Goal: Navigation & Orientation: Find specific page/section

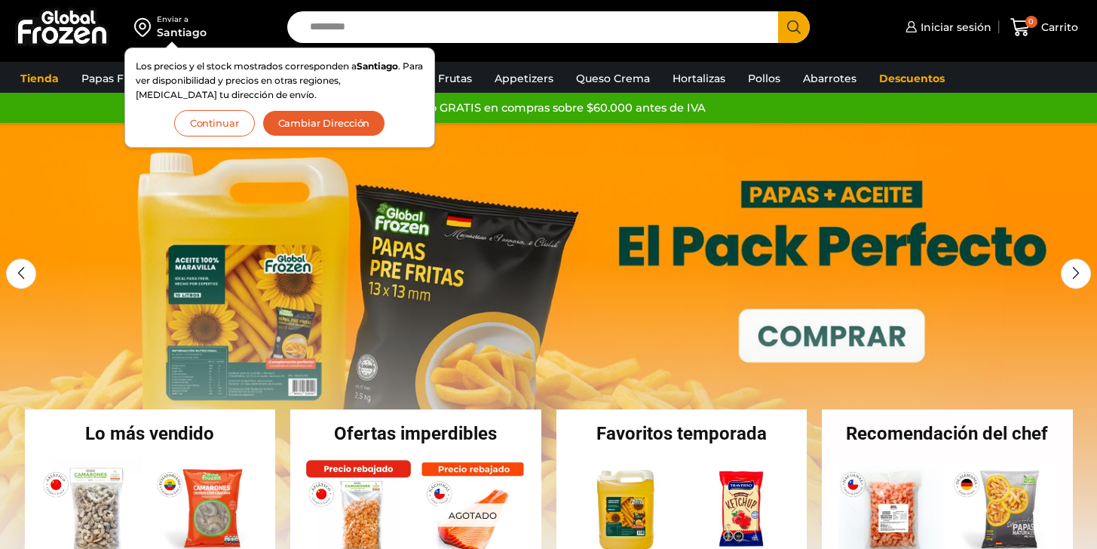
click at [210, 123] on button "Continuar" at bounding box center [214, 123] width 81 height 26
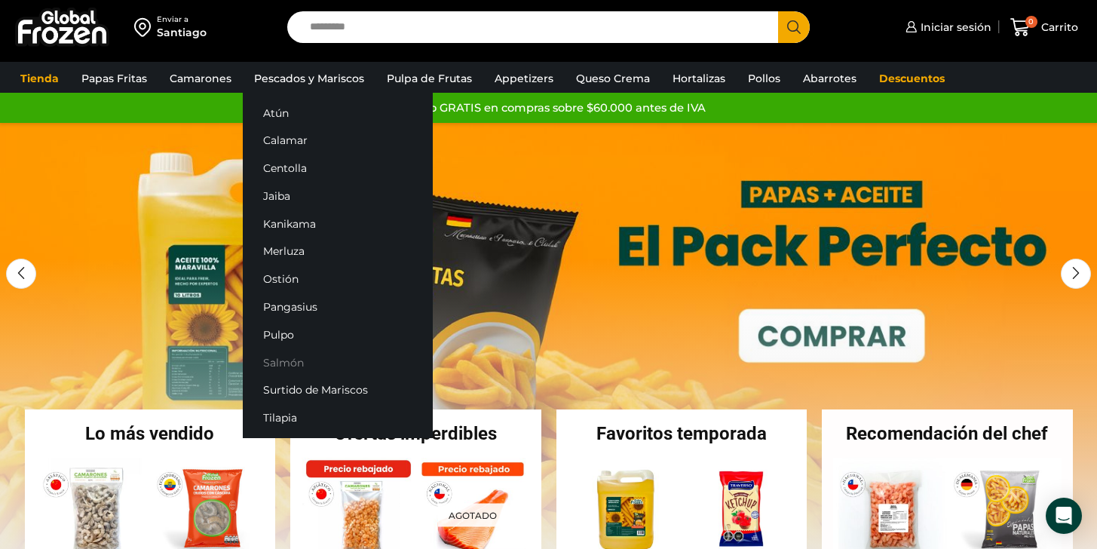
click at [282, 357] on link "Salmón" at bounding box center [338, 362] width 190 height 28
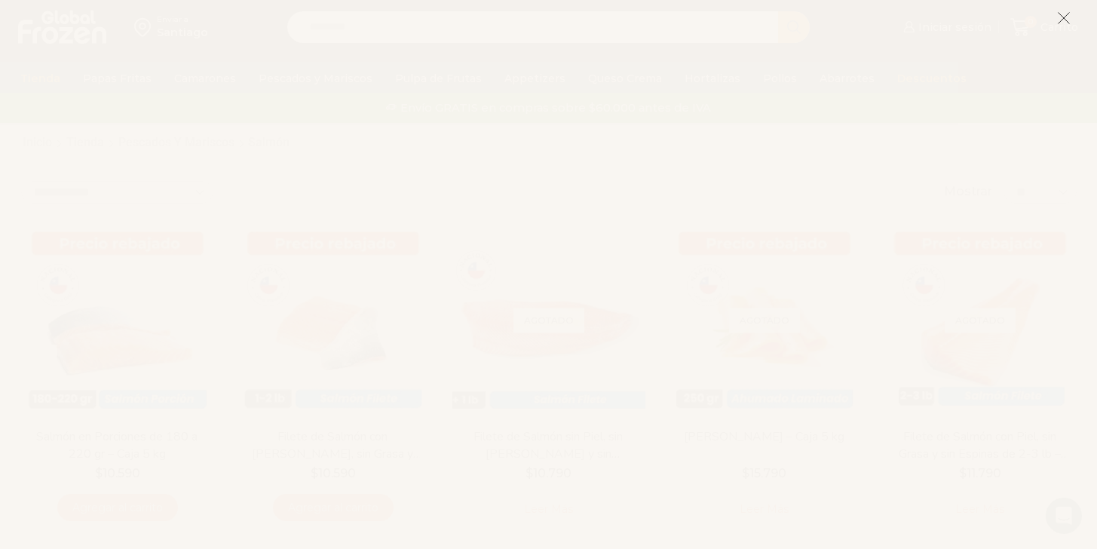
click at [1057, 29] on button at bounding box center [1064, 18] width 14 height 32
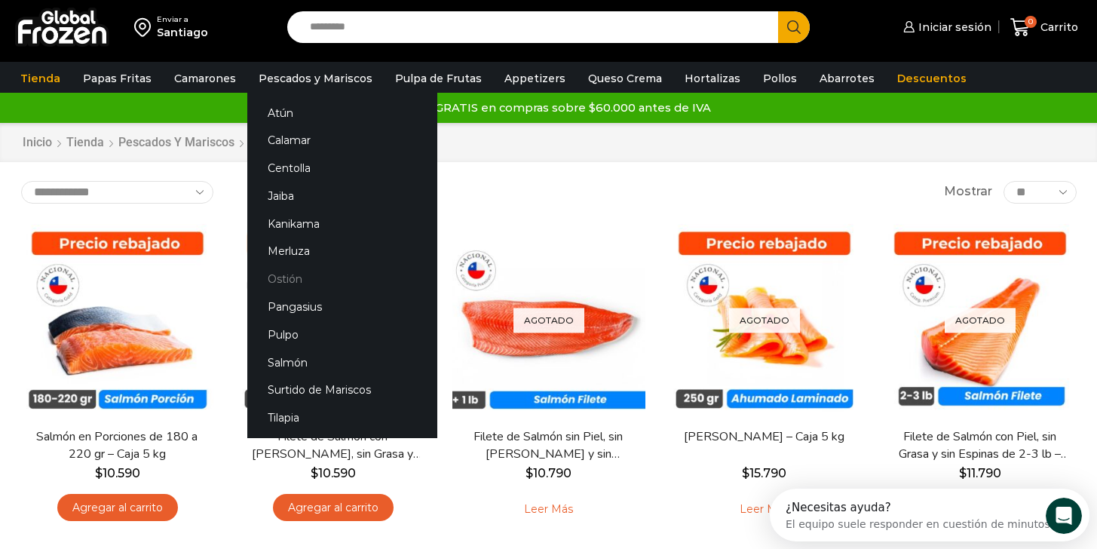
click at [280, 284] on link "Ostión" at bounding box center [342, 279] width 190 height 28
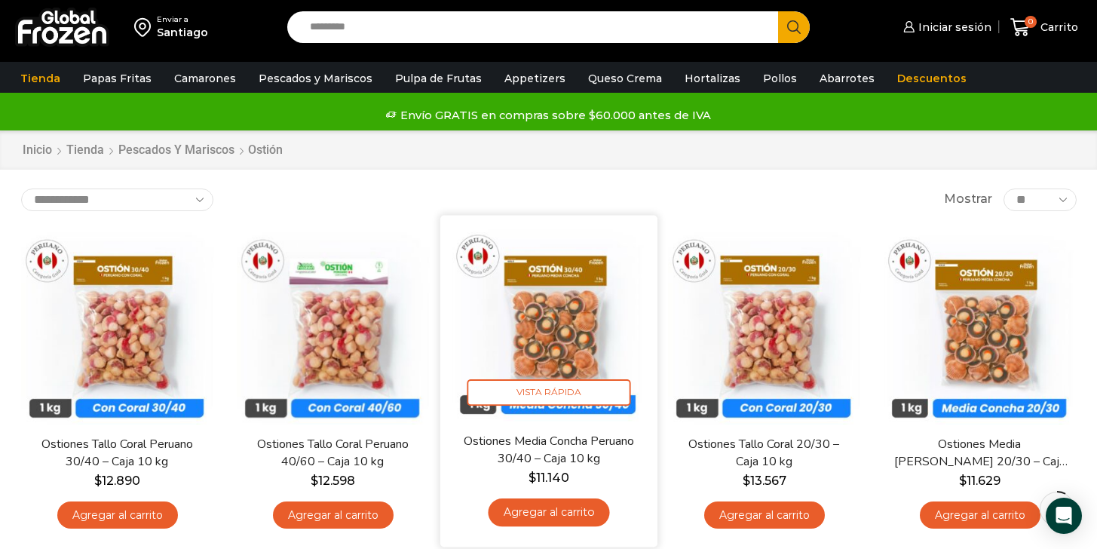
scroll to position [92, 0]
